Goal: Information Seeking & Learning: Learn about a topic

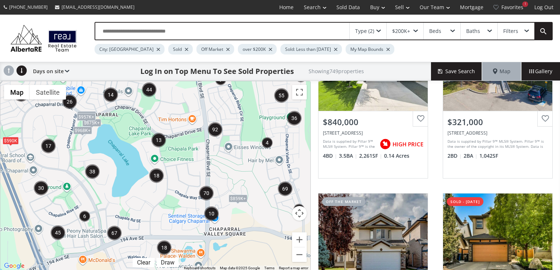
scroll to position [354, 0]
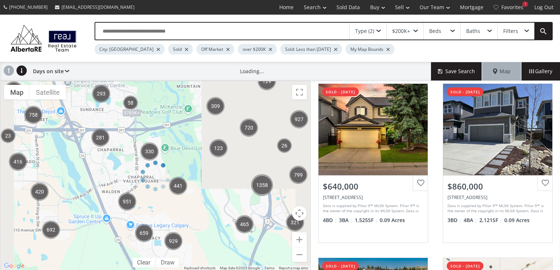
drag, startPoint x: 49, startPoint y: 102, endPoint x: 160, endPoint y: 143, distance: 118.1
click at [160, 143] on div at bounding box center [155, 176] width 311 height 191
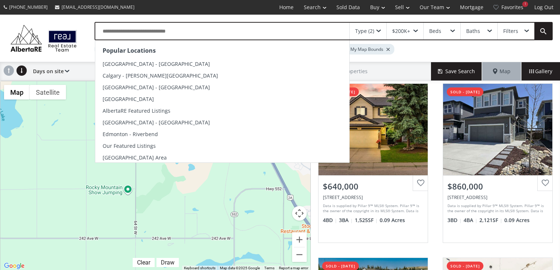
drag, startPoint x: 18, startPoint y: 114, endPoint x: 166, endPoint y: 24, distance: 173.3
click at [166, 24] on div "Popular Locations Calgary - Kensington Calgary - Marda Loop Calgary - Downtown …" at bounding box center [280, 143] width 560 height 257
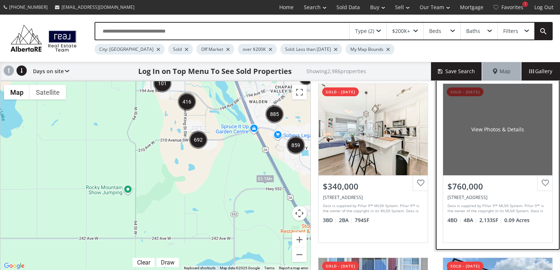
click at [485, 128] on div "View Photos & Details" at bounding box center [497, 129] width 53 height 7
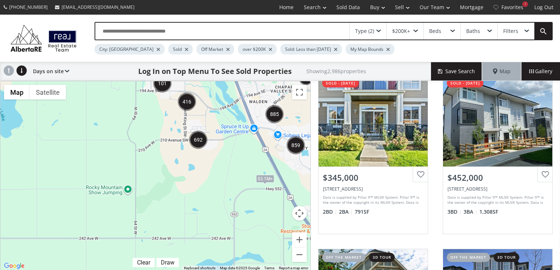
scroll to position [721, 0]
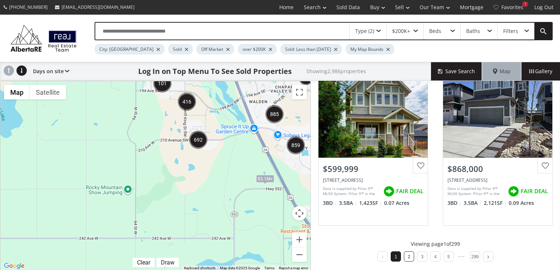
click at [408, 255] on link "2" at bounding box center [409, 257] width 3 height 5
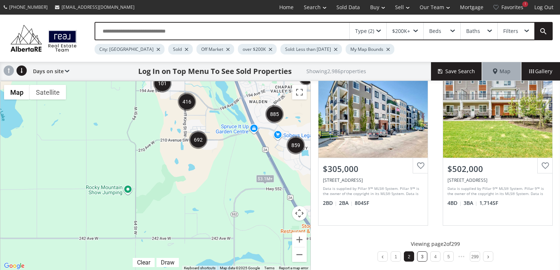
click at [421, 256] on li "3" at bounding box center [422, 257] width 10 height 10
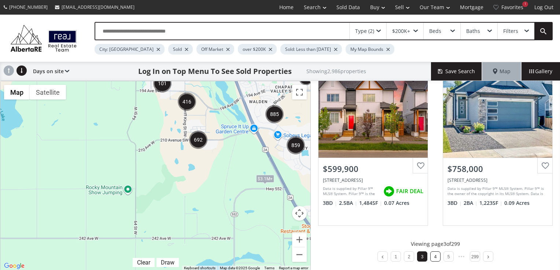
click at [434, 255] on link "4" at bounding box center [435, 257] width 3 height 5
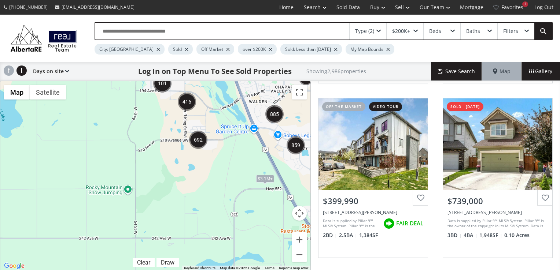
scroll to position [696, 0]
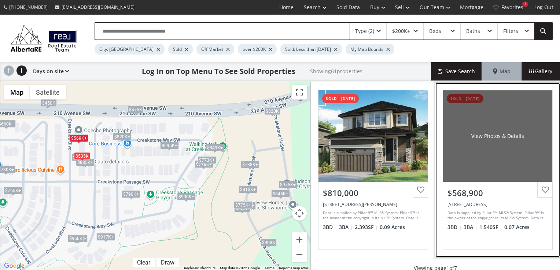
click at [505, 142] on div "View Photos & Details" at bounding box center [497, 137] width 109 height 92
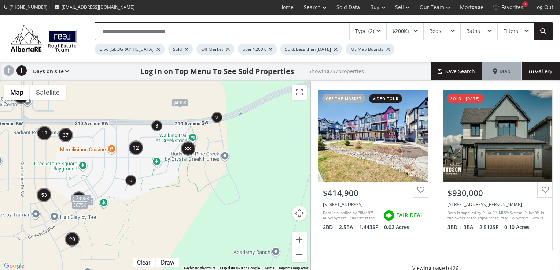
drag, startPoint x: 107, startPoint y: 141, endPoint x: 118, endPoint y: 133, distance: 13.1
click at [118, 133] on div "To navigate, press the arrow keys. $495K $530K $530K+ $530K+ $500K $495K $675K" at bounding box center [155, 176] width 310 height 190
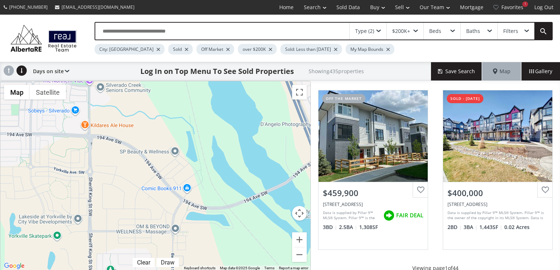
drag, startPoint x: 122, startPoint y: 91, endPoint x: 195, endPoint y: 289, distance: 211.3
click at [195, 270] on html "(587) 819-0007 info@AlbertaRE.com Home Search Search By Map Advanced Search Cal…" at bounding box center [280, 135] width 560 height 270
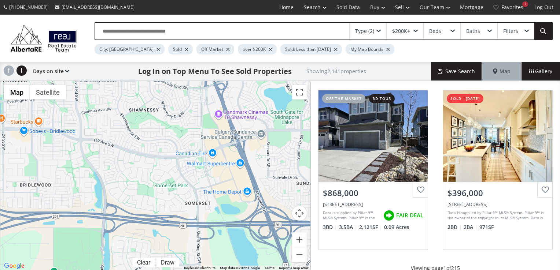
drag, startPoint x: 87, startPoint y: 86, endPoint x: 170, endPoint y: 289, distance: 219.6
click at [170, 270] on html "(587) 819-0007 info@AlbertaRE.com Home Search Search By Map Advanced Search Cal…" at bounding box center [280, 135] width 560 height 270
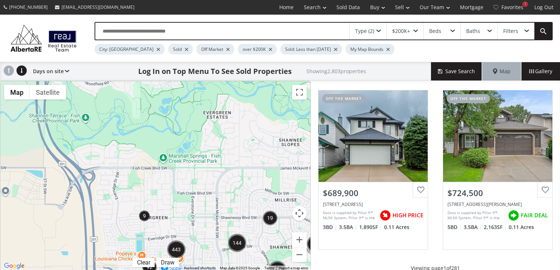
drag, startPoint x: 92, startPoint y: 81, endPoint x: 233, endPoint y: 221, distance: 198.0
click at [233, 221] on div "To navigate, press the arrow keys." at bounding box center [155, 176] width 310 height 190
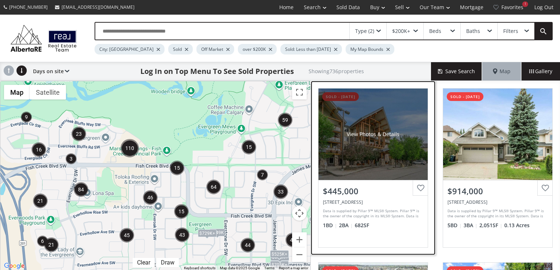
click at [347, 120] on div "View Photos & Details" at bounding box center [372, 135] width 109 height 92
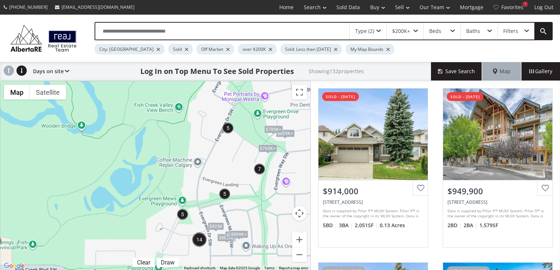
drag, startPoint x: 269, startPoint y: 118, endPoint x: 231, endPoint y: 167, distance: 62.7
click at [231, 167] on div "To navigate, press the arrow keys. $765K+ $885K+ $885K+ $765K+ $885K+ $925K $74…" at bounding box center [155, 176] width 310 height 190
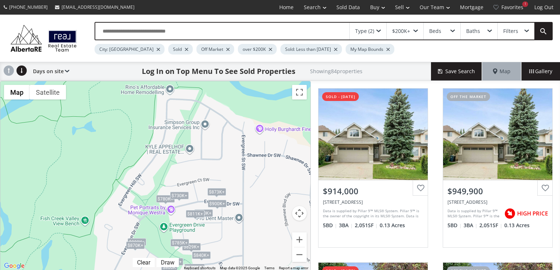
drag, startPoint x: 235, startPoint y: 155, endPoint x: 140, endPoint y: 269, distance: 148.3
click at [140, 269] on div "To navigate, press the arrow keys. $914K+ $914K+ $880K+ $880K+ $870K+ $865K+ $1…" at bounding box center [155, 176] width 310 height 190
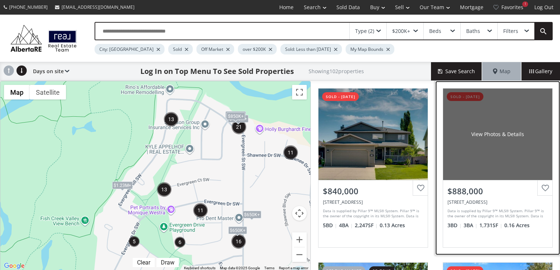
click at [476, 147] on div "View Photos & Details" at bounding box center [497, 135] width 109 height 92
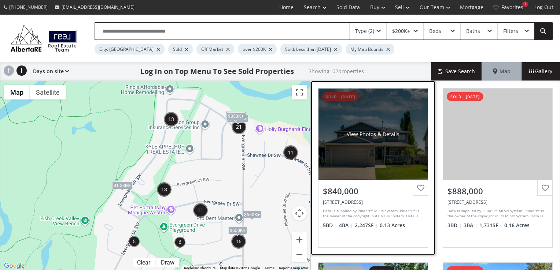
click at [360, 144] on div "View Photos & Details" at bounding box center [372, 135] width 109 height 92
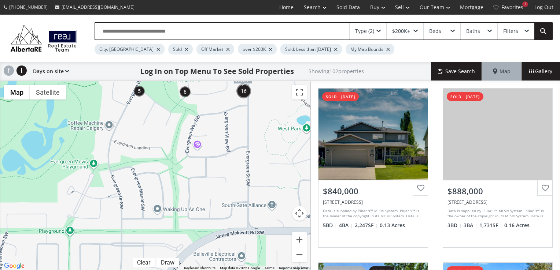
drag, startPoint x: 265, startPoint y: 247, endPoint x: 271, endPoint y: 97, distance: 150.4
click at [271, 97] on div "To navigate, press the arrow keys. $1.23M+ $1.23M+ $1.15M+ $1.15M+ $1.13M+ $1.1…" at bounding box center [155, 176] width 310 height 190
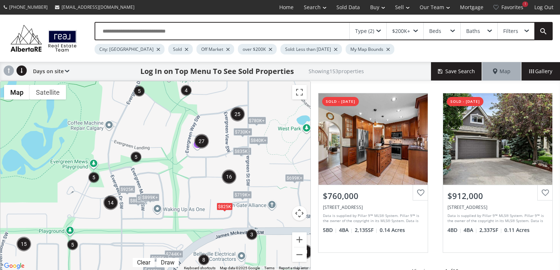
scroll to position [721, 0]
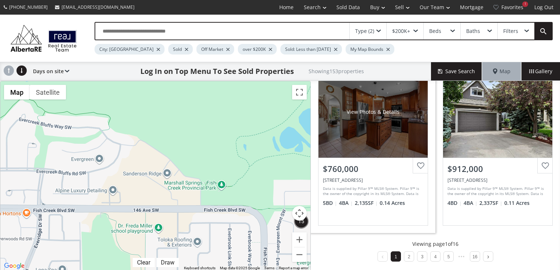
drag, startPoint x: 93, startPoint y: 196, endPoint x: 373, endPoint y: 173, distance: 280.2
click at [373, 173] on div "← Move left → Move right ↑ Move up ↓ Move down + Zoom in - Zoom out Home Jump l…" at bounding box center [280, 176] width 560 height 191
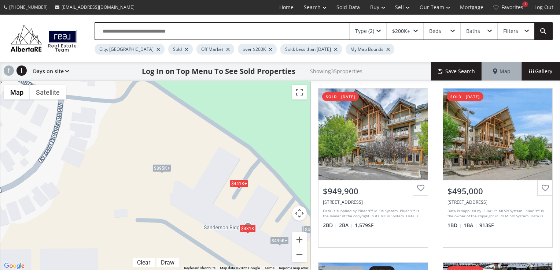
drag, startPoint x: 78, startPoint y: 120, endPoint x: 168, endPoint y: 203, distance: 122.4
click at [168, 203] on div "To navigate, press the arrow keys. $495K+ $495K+ $495K+ $2.4M+ $2.4M+ $495K+ $4…" at bounding box center [155, 176] width 310 height 190
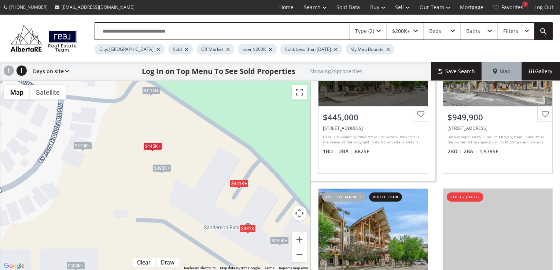
scroll to position [73, 0]
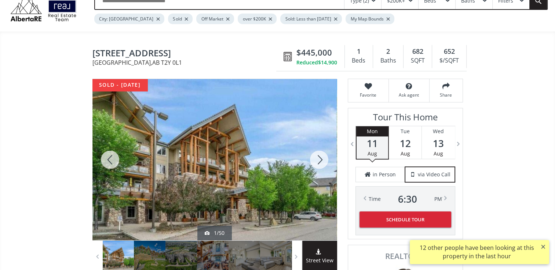
scroll to position [73, 0]
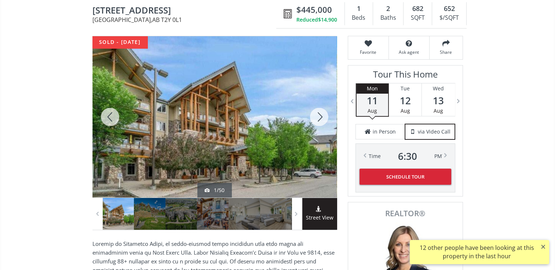
click at [321, 117] on div at bounding box center [318, 117] width 35 height 162
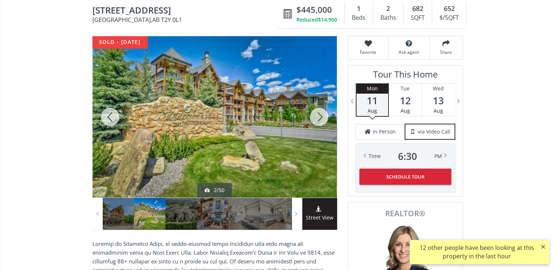
click at [321, 117] on div at bounding box center [318, 117] width 35 height 162
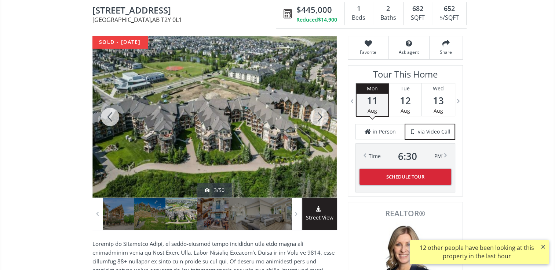
click at [321, 117] on div at bounding box center [318, 117] width 35 height 162
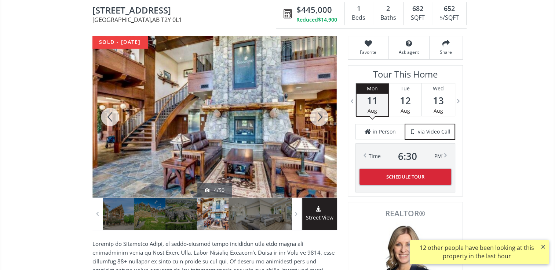
click at [321, 117] on div at bounding box center [318, 117] width 35 height 162
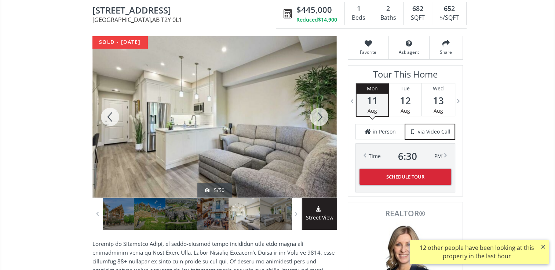
click at [321, 117] on div at bounding box center [318, 117] width 35 height 162
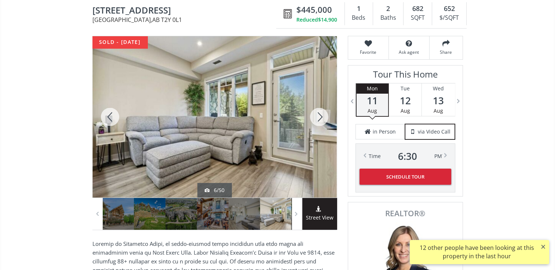
click at [321, 117] on div at bounding box center [318, 117] width 35 height 162
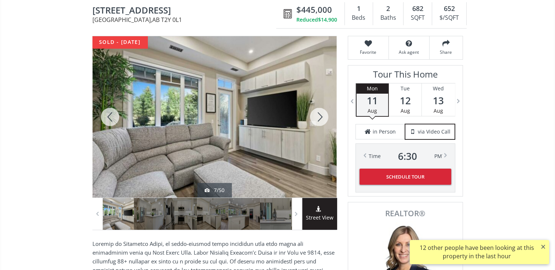
click at [321, 117] on div at bounding box center [318, 117] width 35 height 162
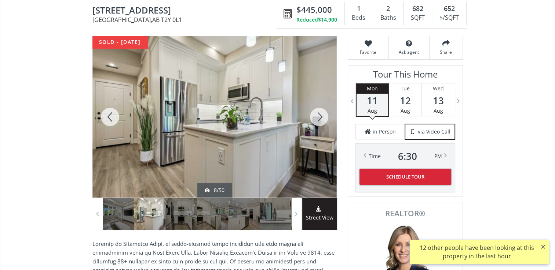
click at [321, 117] on div at bounding box center [318, 117] width 35 height 162
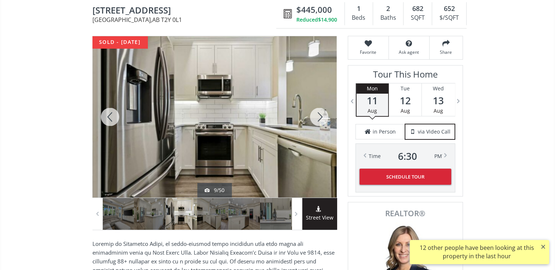
click at [321, 117] on div at bounding box center [318, 117] width 35 height 162
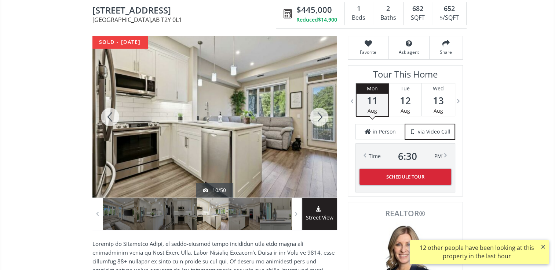
click at [321, 117] on div at bounding box center [318, 117] width 35 height 162
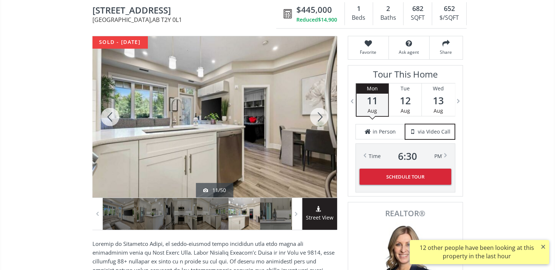
click at [321, 117] on div at bounding box center [318, 117] width 35 height 162
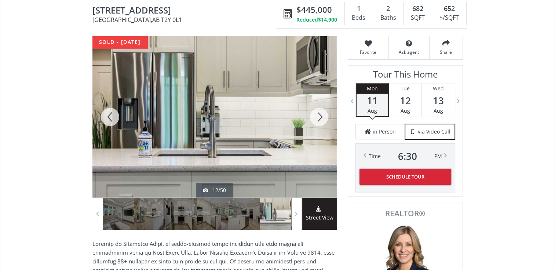
click at [321, 117] on div at bounding box center [318, 117] width 35 height 162
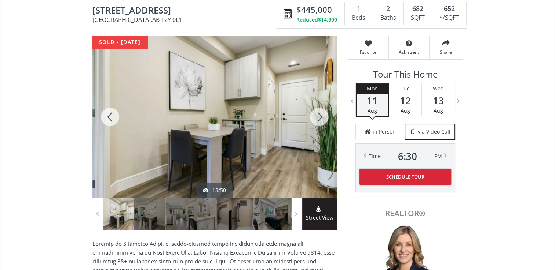
click at [318, 114] on div at bounding box center [318, 117] width 35 height 162
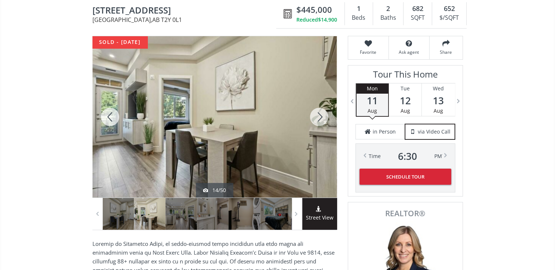
click at [318, 114] on div at bounding box center [318, 117] width 35 height 162
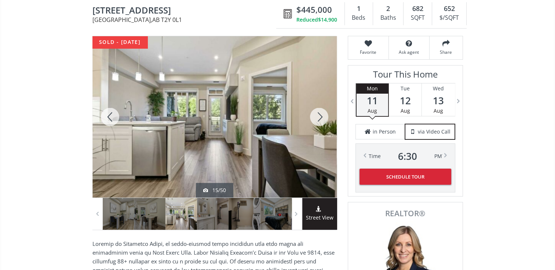
click at [318, 114] on div at bounding box center [318, 117] width 35 height 162
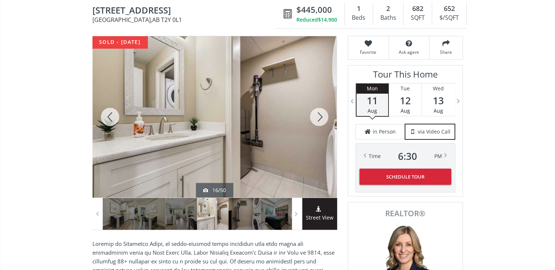
click at [318, 114] on div at bounding box center [318, 117] width 35 height 162
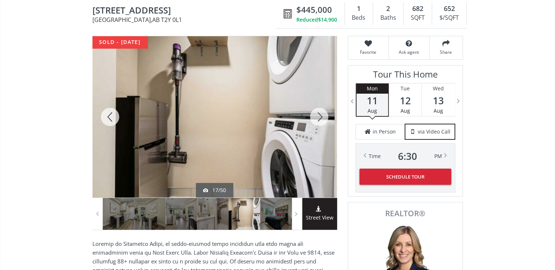
click at [318, 114] on div at bounding box center [318, 117] width 35 height 162
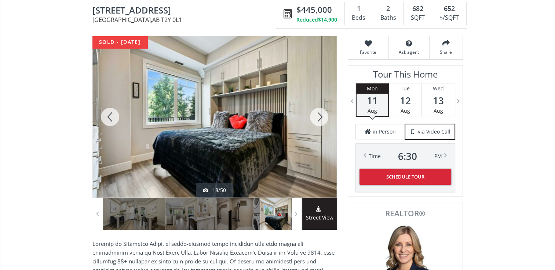
click at [318, 114] on div at bounding box center [318, 117] width 35 height 162
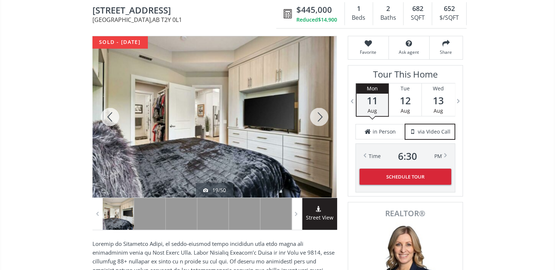
click at [318, 114] on div at bounding box center [318, 117] width 35 height 162
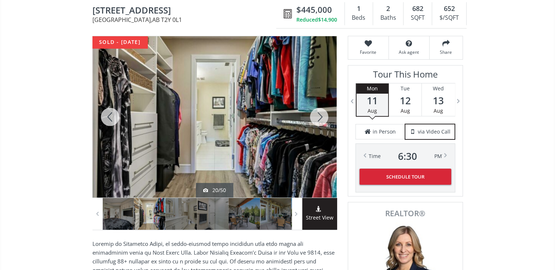
click at [318, 114] on div at bounding box center [318, 117] width 35 height 162
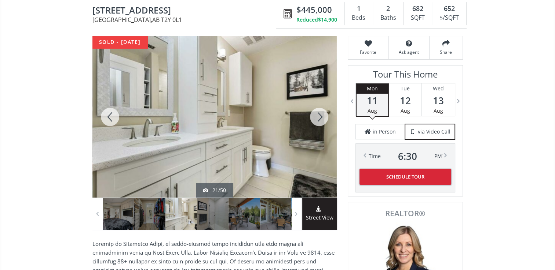
click at [318, 114] on div at bounding box center [318, 117] width 35 height 162
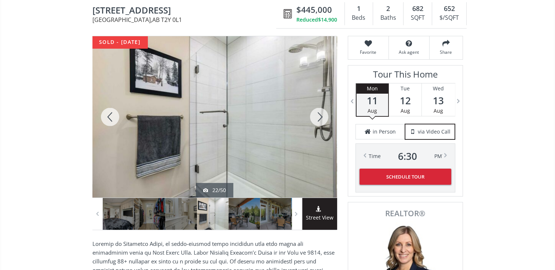
click at [318, 114] on div at bounding box center [318, 117] width 35 height 162
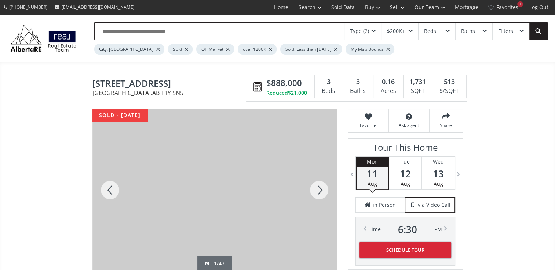
click at [315, 189] on div at bounding box center [318, 191] width 35 height 162
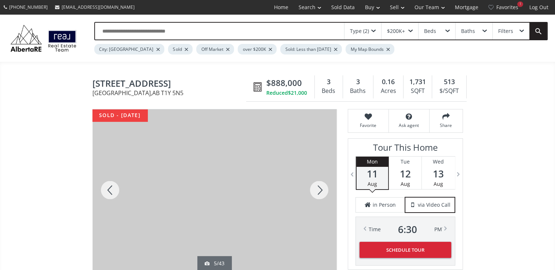
click at [315, 189] on div at bounding box center [318, 191] width 35 height 162
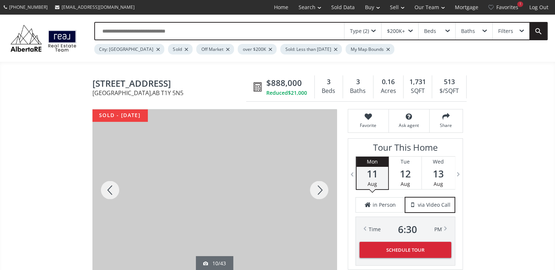
click at [315, 189] on div at bounding box center [318, 191] width 35 height 162
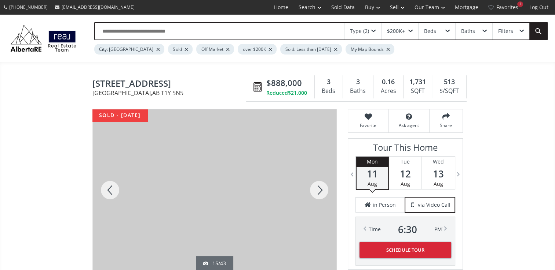
click at [315, 189] on div at bounding box center [318, 191] width 35 height 162
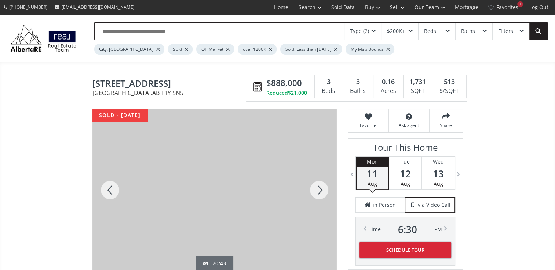
click at [315, 189] on div at bounding box center [318, 191] width 35 height 162
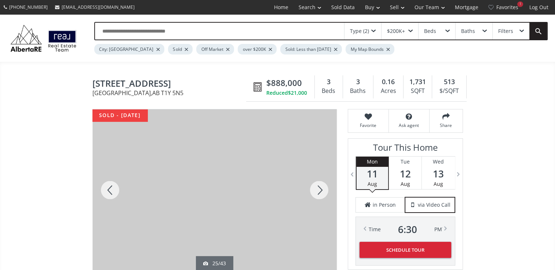
click at [315, 189] on div at bounding box center [318, 191] width 35 height 162
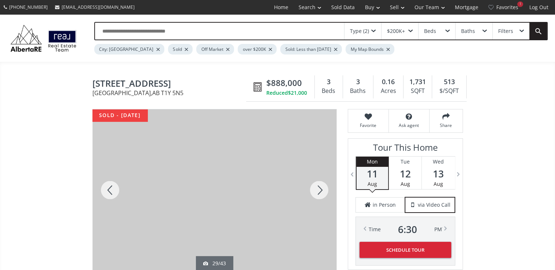
click at [315, 189] on div at bounding box center [318, 191] width 35 height 162
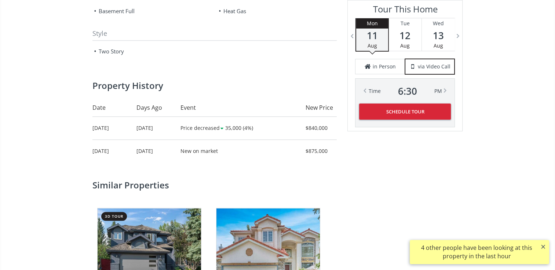
scroll to position [1063, 0]
